Goal: Book appointment/travel/reservation

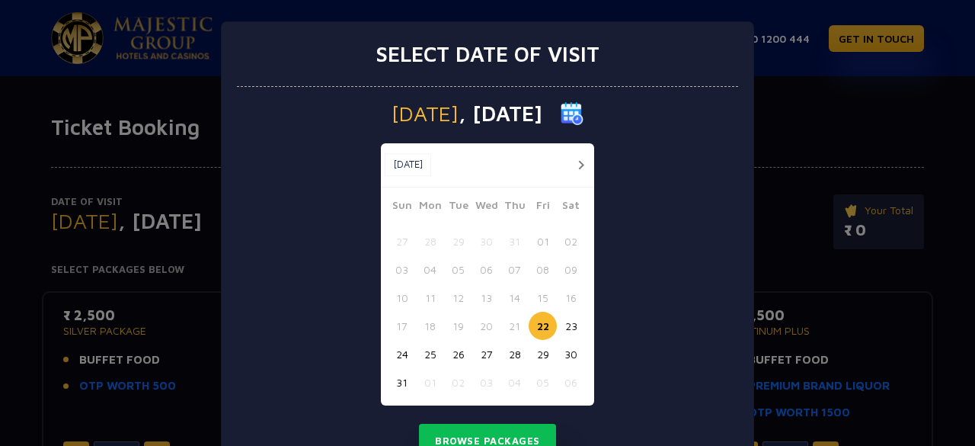
click at [507, 357] on button "28" at bounding box center [514, 354] width 28 height 28
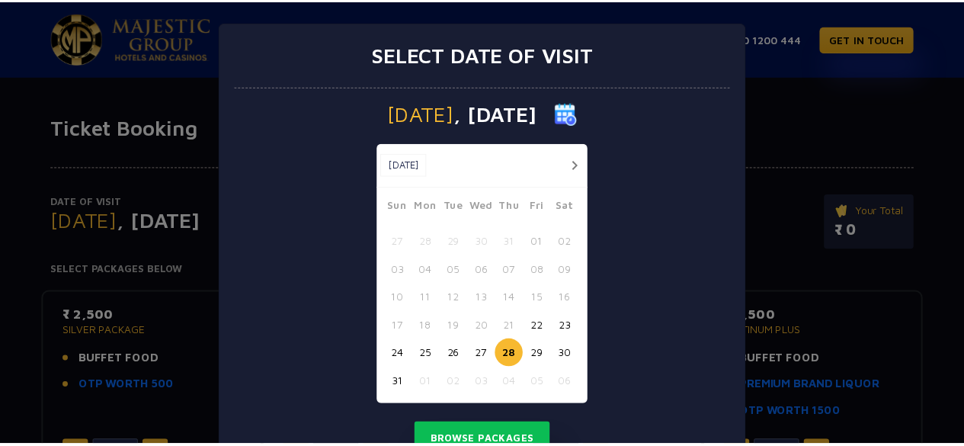
scroll to position [64, 0]
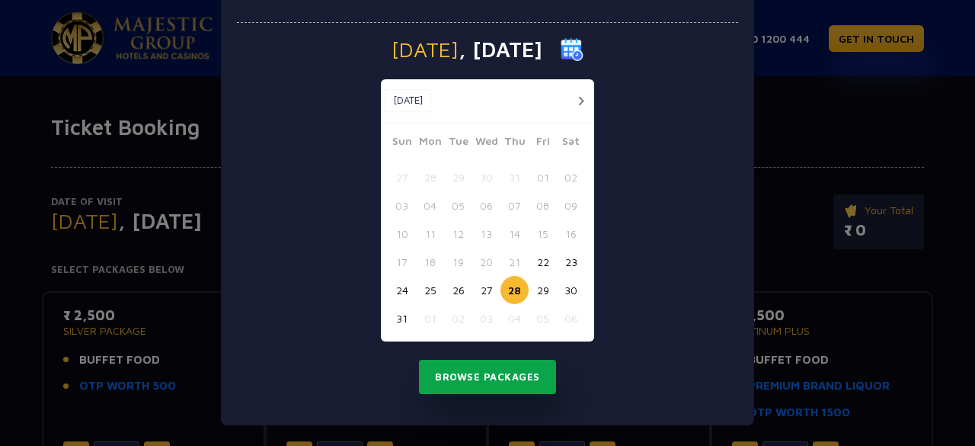
click at [504, 379] on button "Browse Packages" at bounding box center [487, 377] width 137 height 35
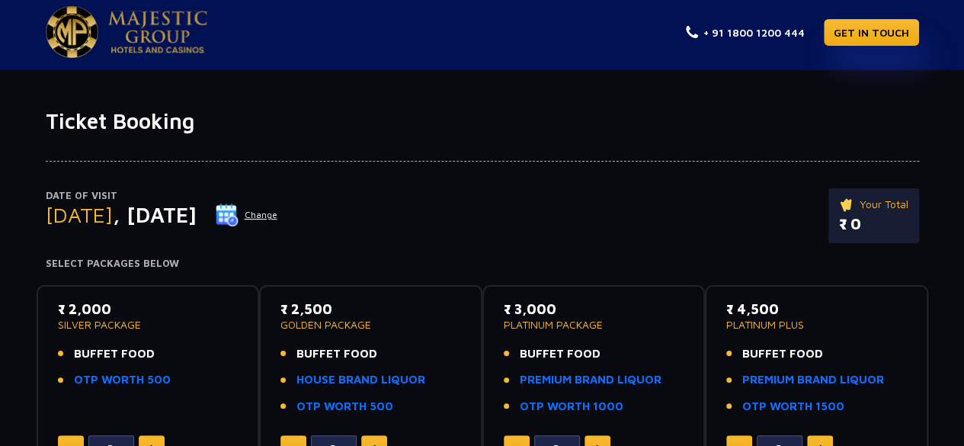
scroll to position [0, 0]
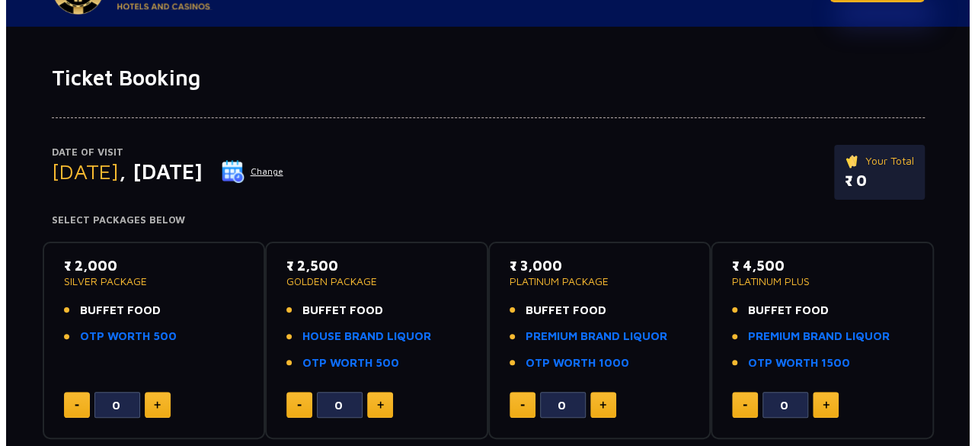
scroll to position [55, 0]
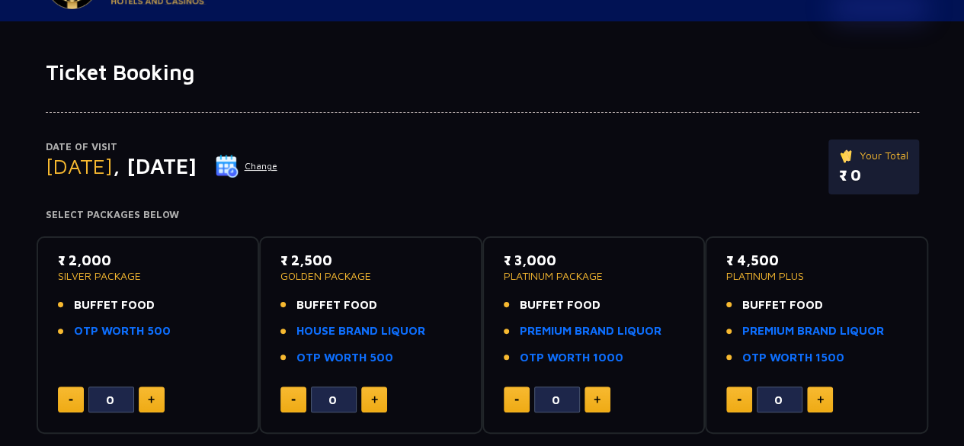
click at [278, 170] on button "Change" at bounding box center [246, 166] width 63 height 24
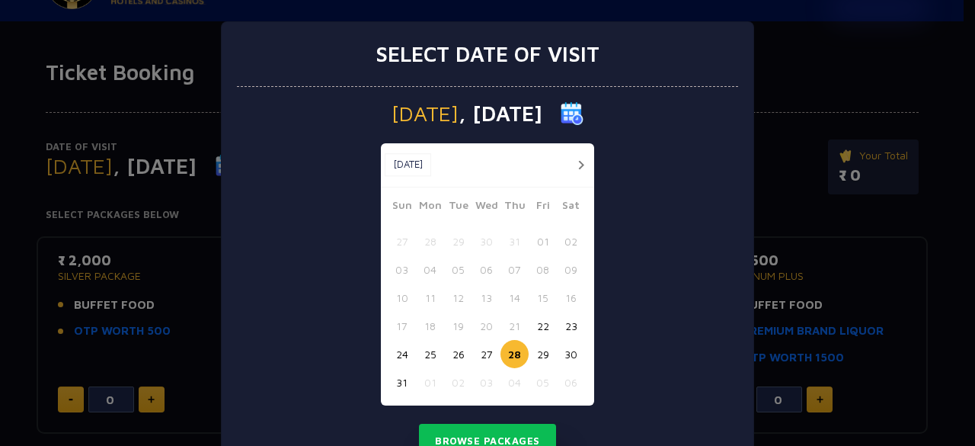
click at [480, 353] on button "27" at bounding box center [486, 354] width 28 height 28
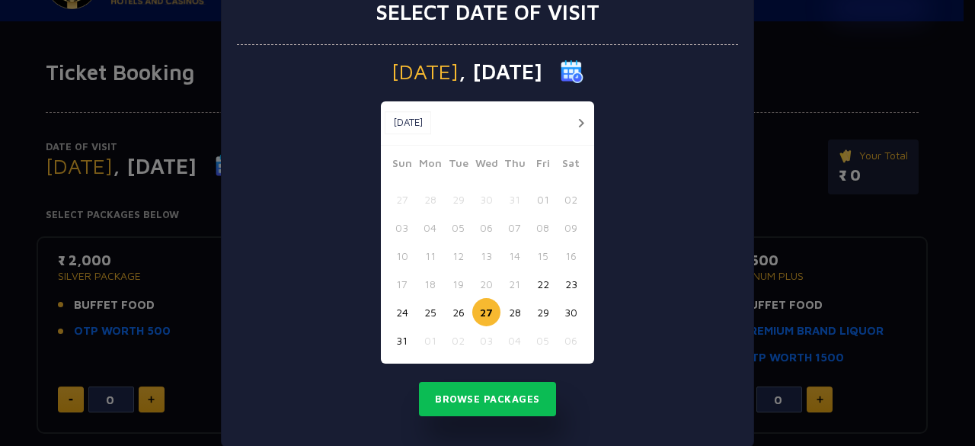
scroll to position [64, 0]
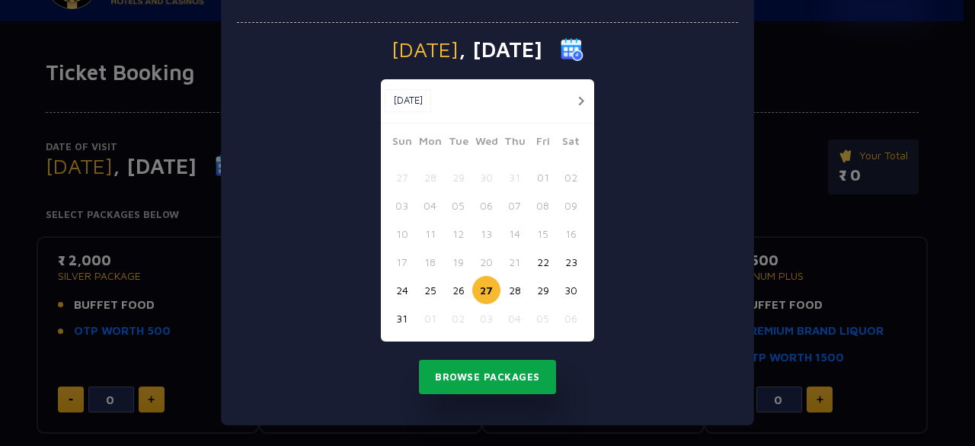
click at [475, 369] on button "Browse Packages" at bounding box center [487, 377] width 137 height 35
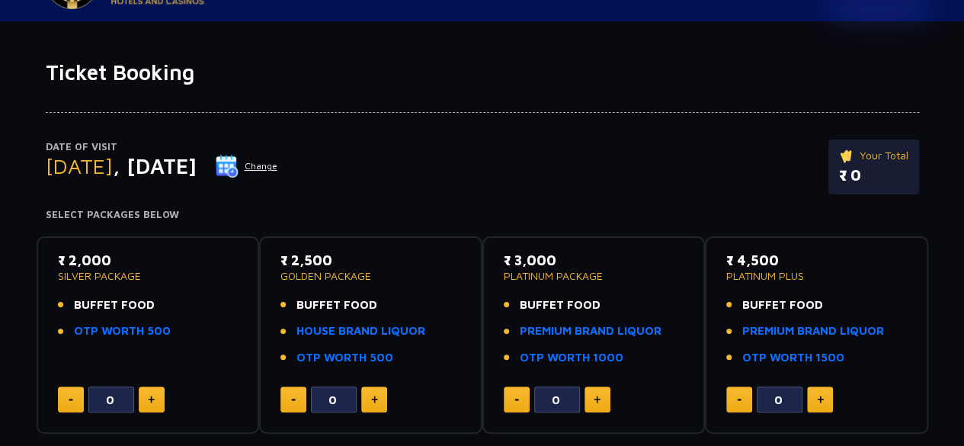
click at [278, 163] on button "Change" at bounding box center [246, 166] width 63 height 24
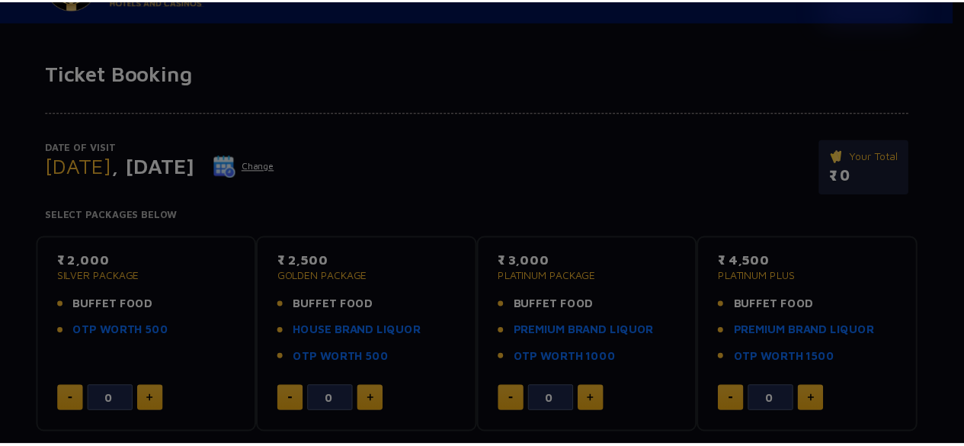
scroll to position [0, 0]
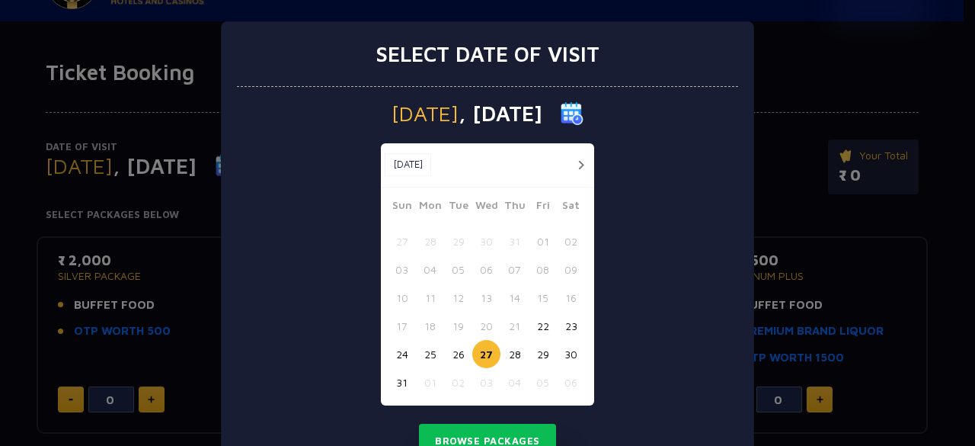
click at [545, 359] on button "29" at bounding box center [543, 354] width 28 height 28
click at [513, 437] on button "Browse Packages" at bounding box center [487, 441] width 137 height 35
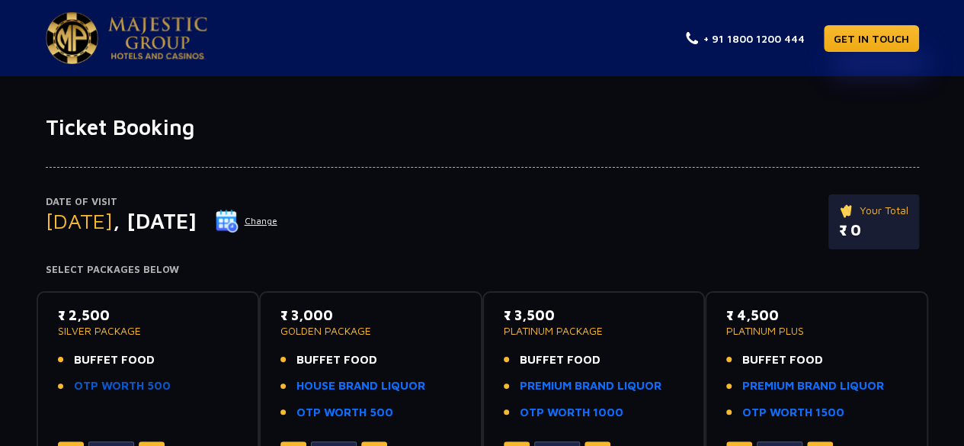
click at [123, 386] on link "OTP WORTH 500" at bounding box center [122, 386] width 97 height 18
